Goal: Task Accomplishment & Management: Manage account settings

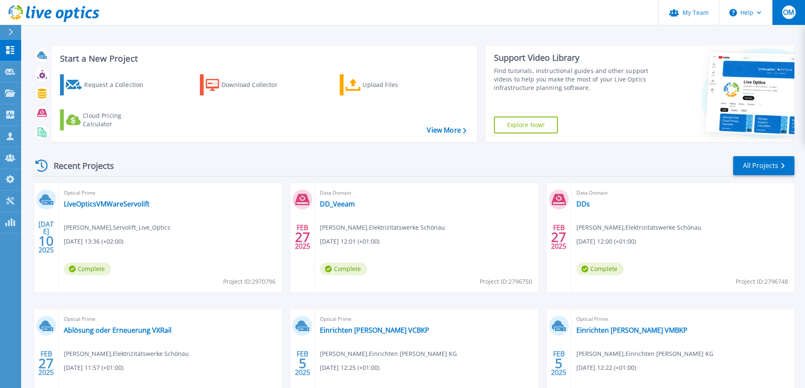
click at [786, 14] on span "OM" at bounding box center [788, 12] width 11 height 7
click at [699, 8] on link "My Team" at bounding box center [688, 12] width 60 height 25
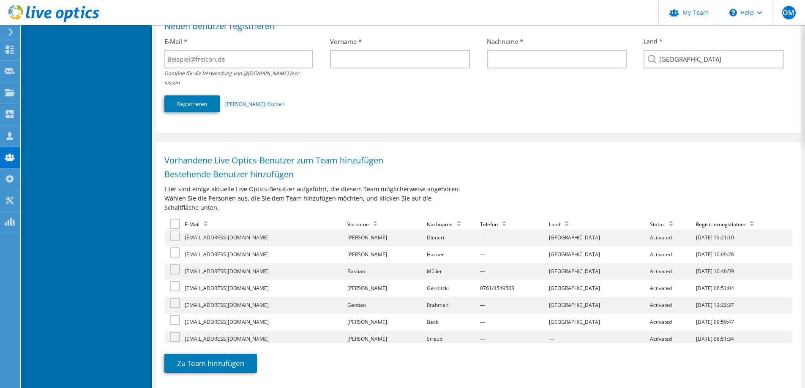
scroll to position [243, 0]
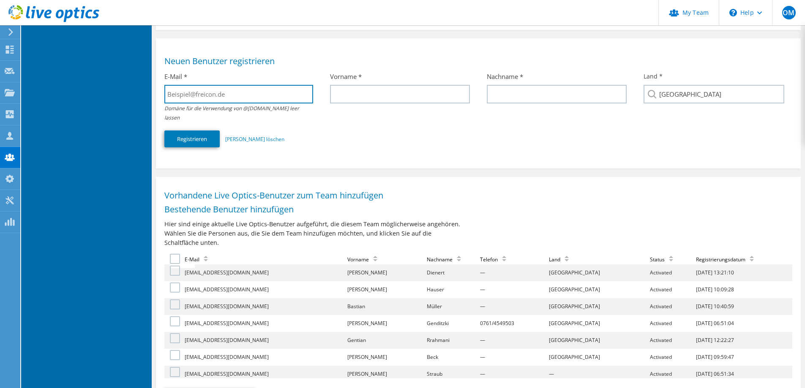
click at [233, 96] on input "text" at bounding box center [238, 94] width 148 height 19
click at [245, 93] on input "text" at bounding box center [238, 94] width 148 height 19
paste input "[EMAIL_ADDRESS][DOMAIN_NAME]"
type input "[EMAIL_ADDRESS][DOMAIN_NAME]"
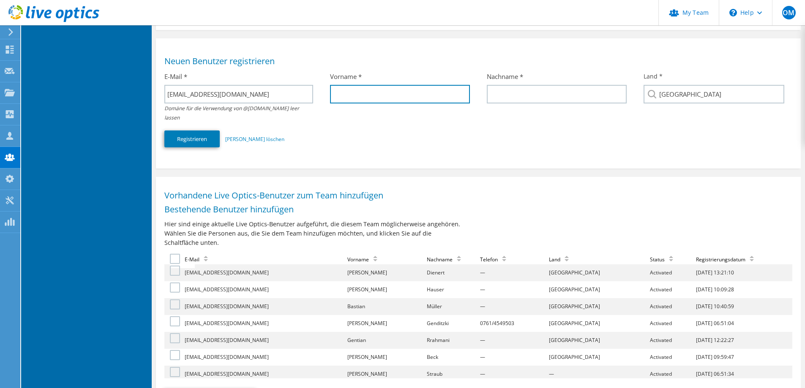
click at [352, 94] on input "text" at bounding box center [400, 94] width 140 height 19
click at [382, 94] on input "text" at bounding box center [400, 94] width 140 height 19
paste input "Project"
type input "Project"
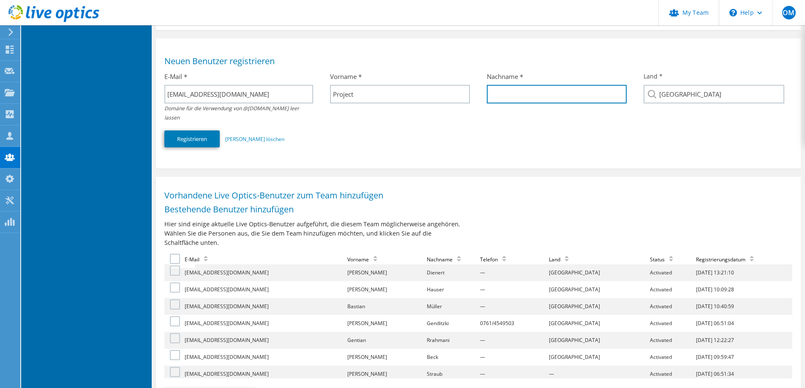
click at [502, 92] on input "text" at bounding box center [557, 94] width 140 height 19
paste input "Management"
type input "Management"
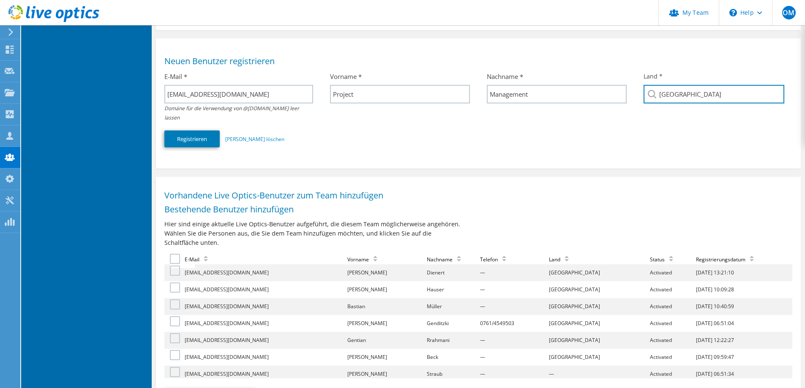
click at [674, 94] on input "[GEOGRAPHIC_DATA]" at bounding box center [714, 94] width 140 height 19
click at [641, 124] on div "E-Mail * [EMAIL_ADDRESS][DOMAIN_NAME] Domäne für die Verwendung von @[DOMAIN_NA…" at bounding box center [478, 110] width 628 height 84
click at [211, 131] on button "Registrieren" at bounding box center [191, 139] width 55 height 17
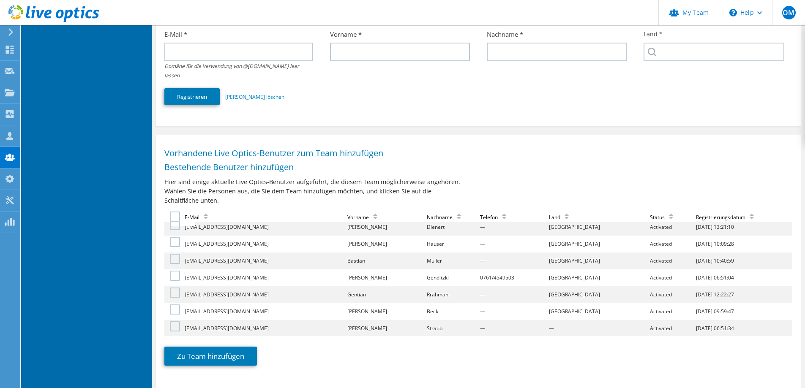
scroll to position [4, 0]
click at [469, 139] on div "Vorhandene Live Optics-Benutzer zum Team hinzufügen Bestehende Benutzer hinzufü…" at bounding box center [478, 260] width 645 height 242
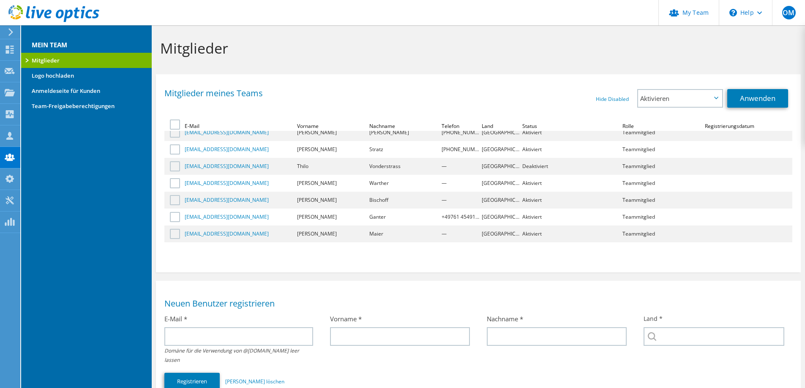
scroll to position [0, 0]
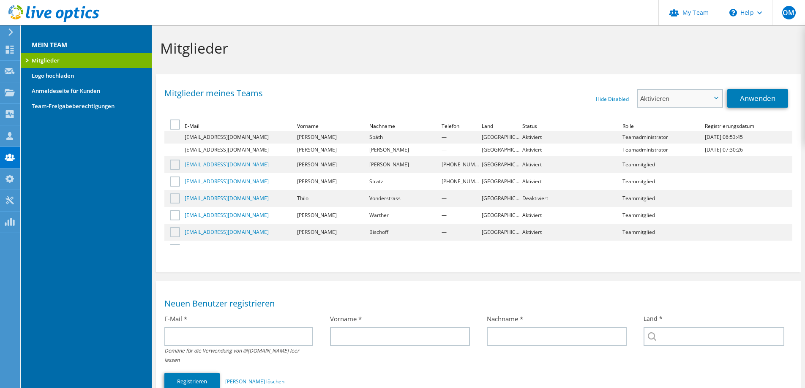
click at [669, 100] on span "Aktivieren" at bounding box center [675, 98] width 71 height 10
click at [459, 87] on div "Mitglieder meines Teams Hide Disabled Show Disabled Aktivieren Deaktivieren An …" at bounding box center [478, 172] width 645 height 186
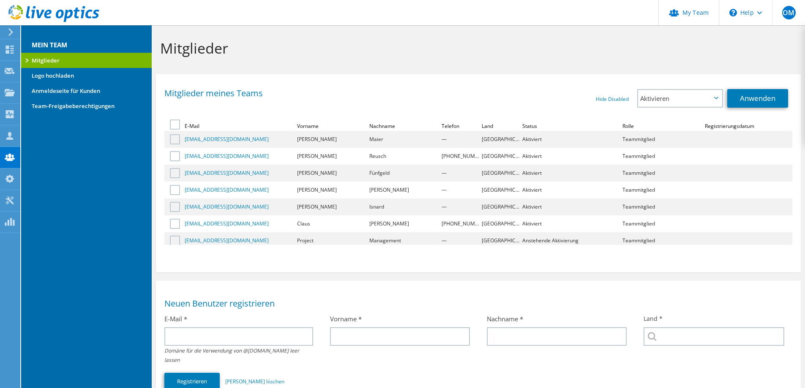
scroll to position [131, 0]
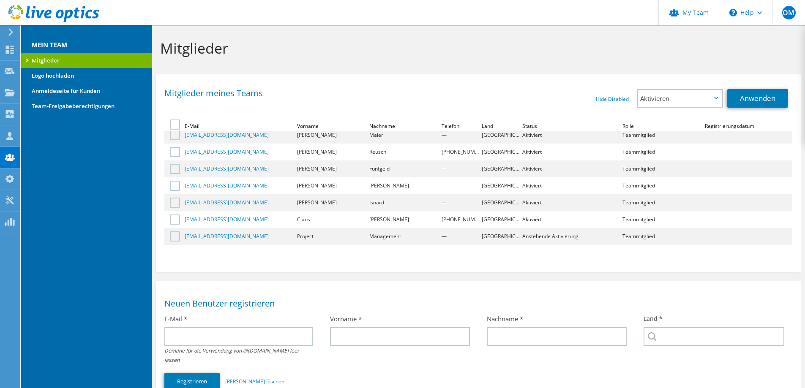
click at [337, 62] on div "Mitglieder" at bounding box center [478, 45] width 653 height 41
click at [8, 35] on icon at bounding box center [11, 32] width 6 height 8
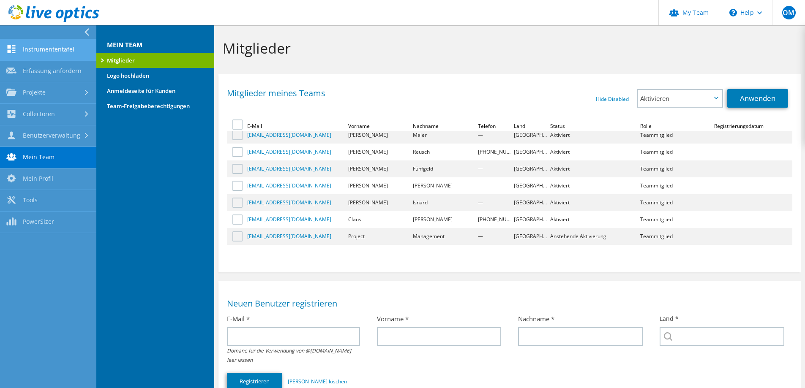
click at [26, 47] on link "Instrumententafel" at bounding box center [48, 50] width 96 height 22
